Goal: Download file/media

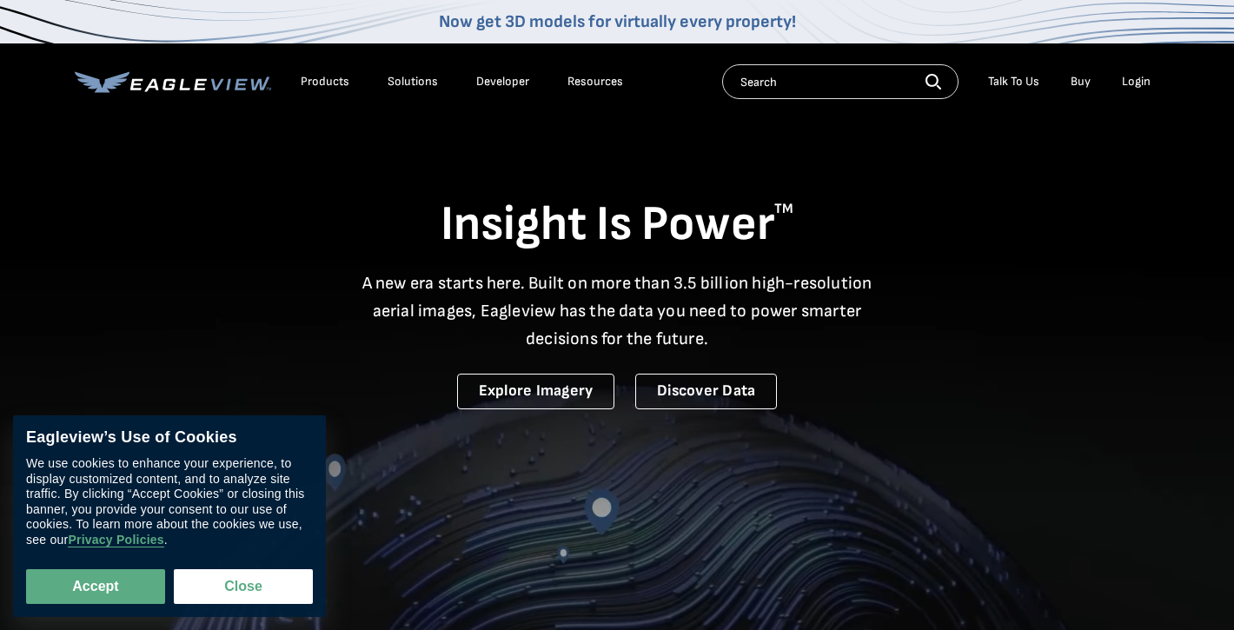
click at [1130, 85] on div "Login" at bounding box center [1136, 82] width 29 height 16
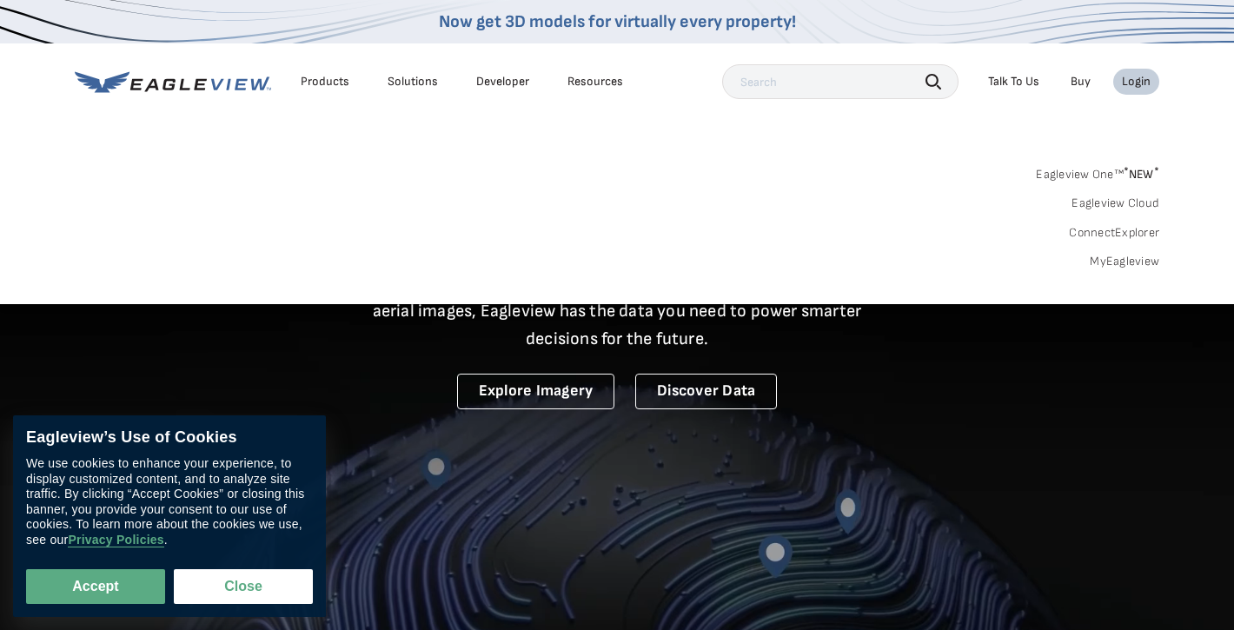
click at [1135, 86] on div "Login" at bounding box center [1136, 82] width 29 height 16
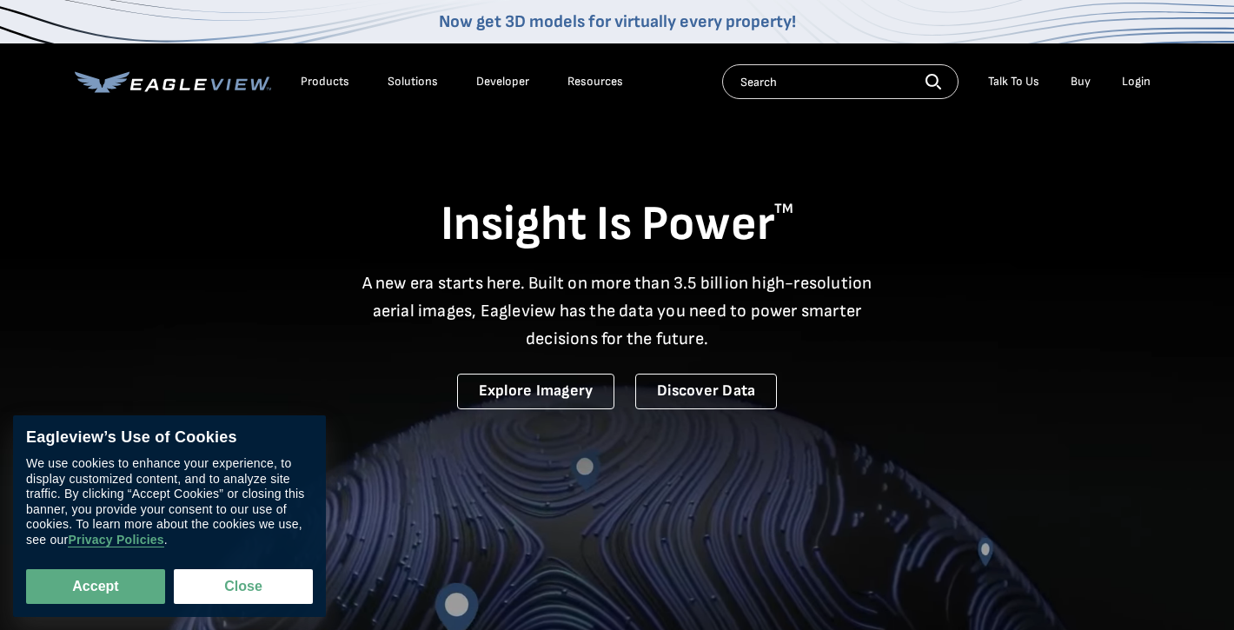
click at [1134, 80] on div "Login" at bounding box center [1136, 82] width 29 height 16
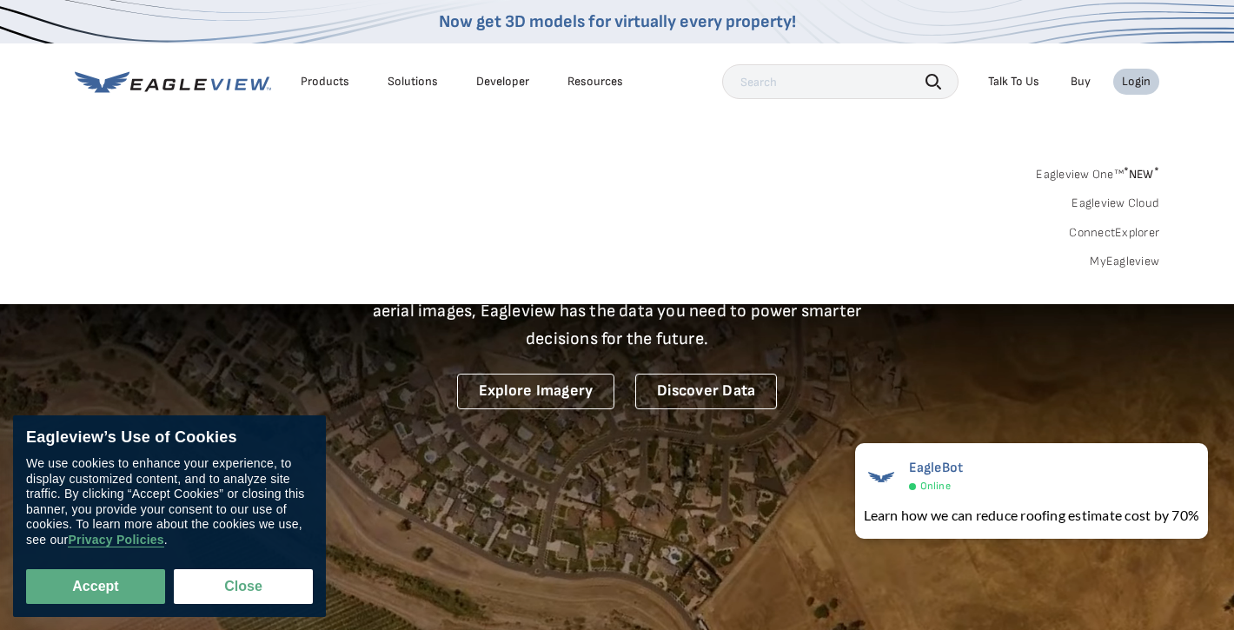
click at [1115, 266] on link "MyEagleview" at bounding box center [1125, 262] width 70 height 16
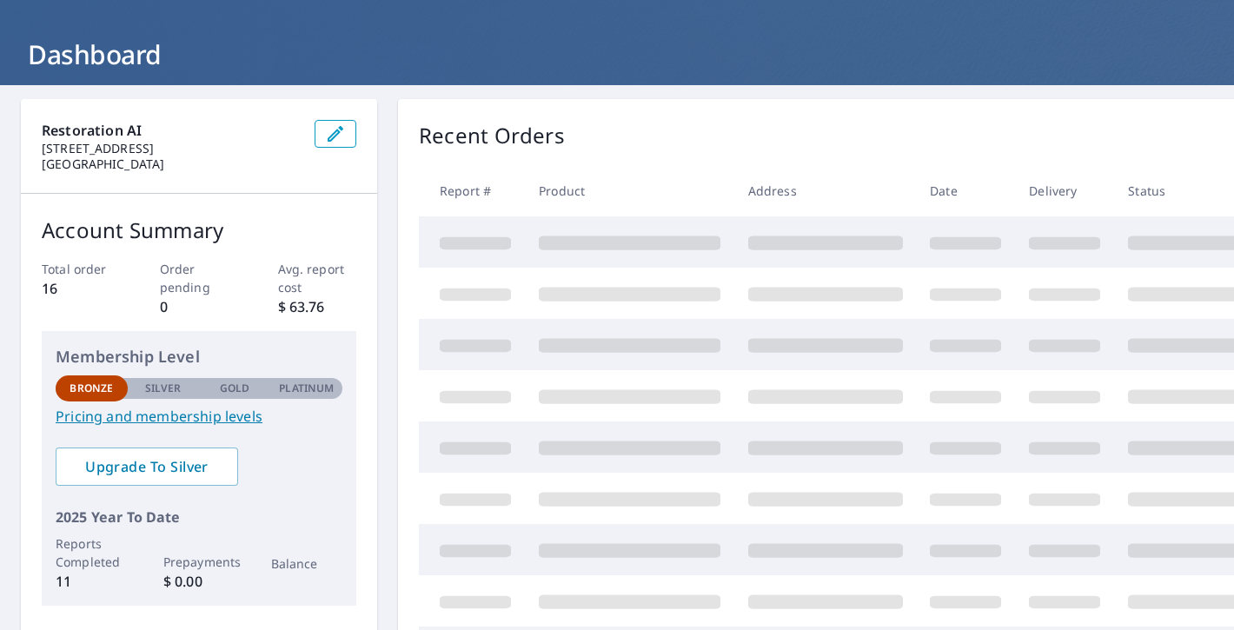
scroll to position [80, 0]
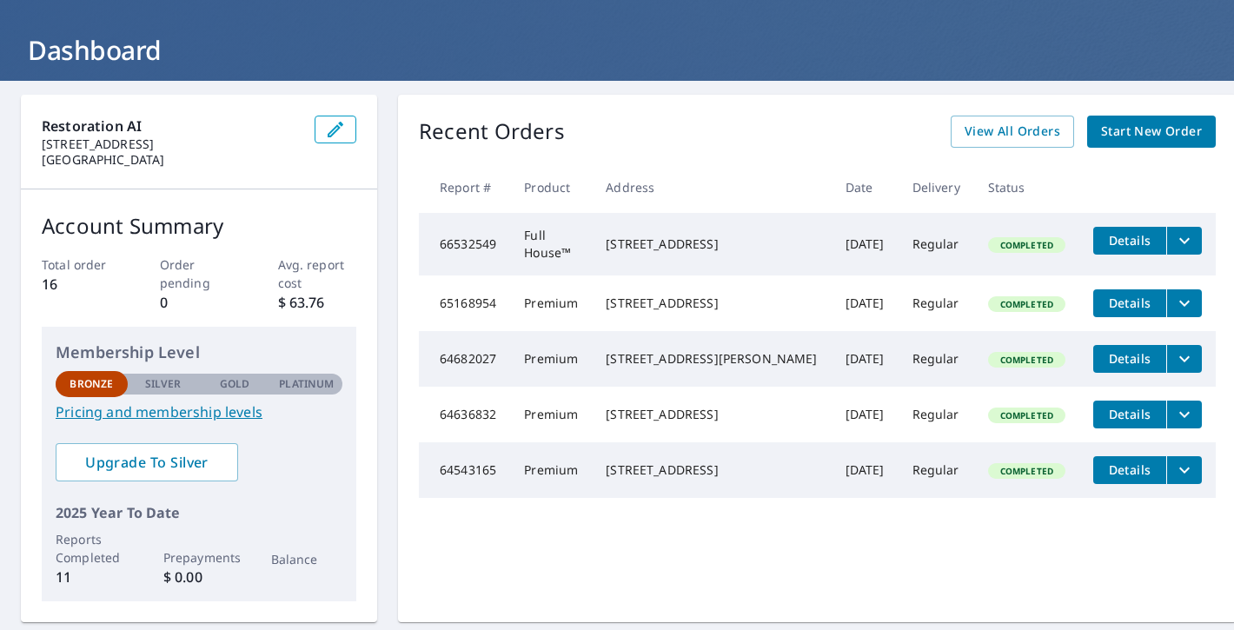
click at [1174, 244] on icon "filesDropdownBtn-66532549" at bounding box center [1184, 240] width 21 height 21
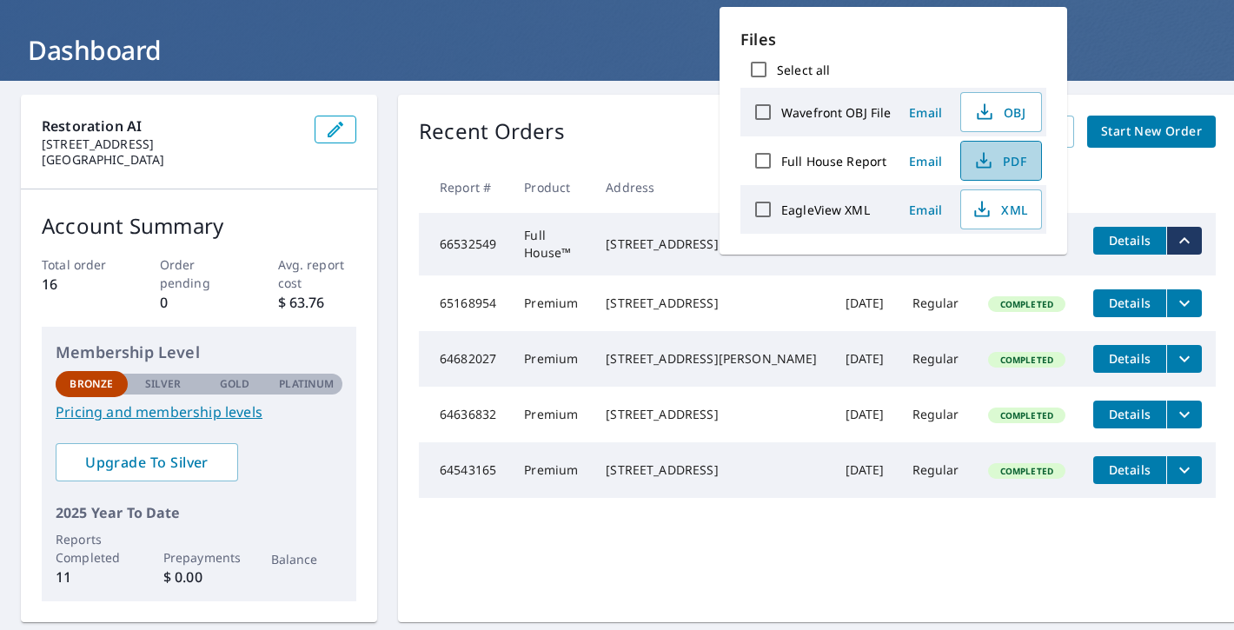
click at [1015, 170] on span "PDF" at bounding box center [1000, 160] width 56 height 21
click at [1166, 317] on button "filesDropdownBtn-65168954" at bounding box center [1184, 303] width 36 height 28
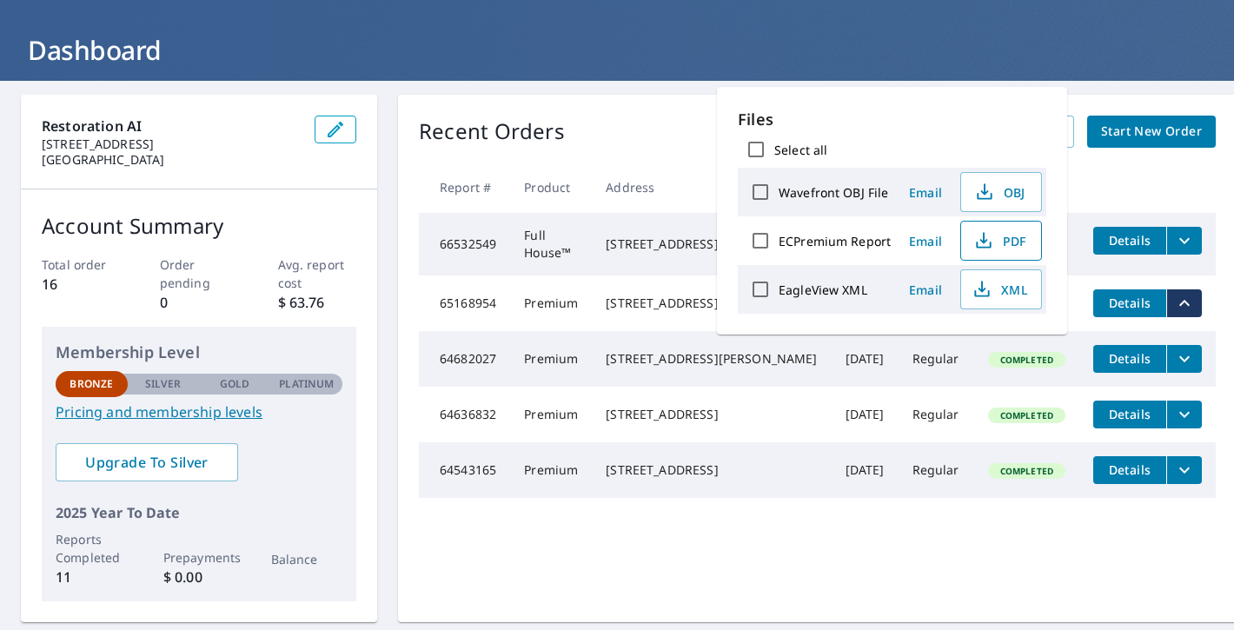
click at [1013, 247] on span "PDF" at bounding box center [1000, 240] width 56 height 21
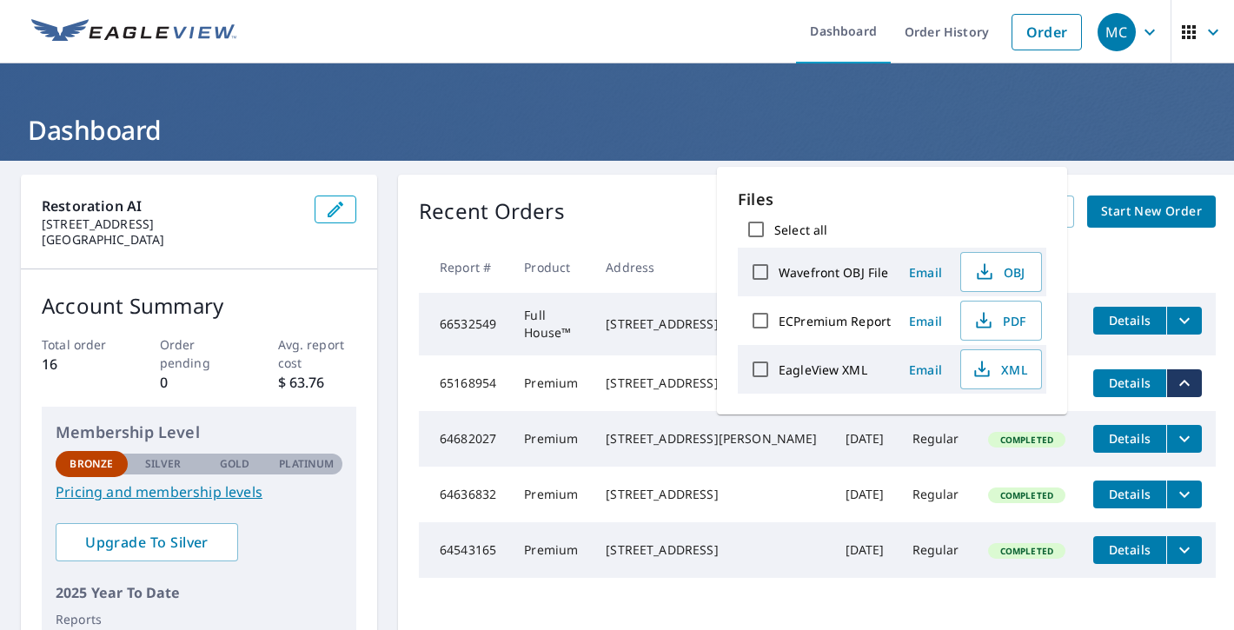
scroll to position [302, 0]
